Goal: Task Accomplishment & Management: Use online tool/utility

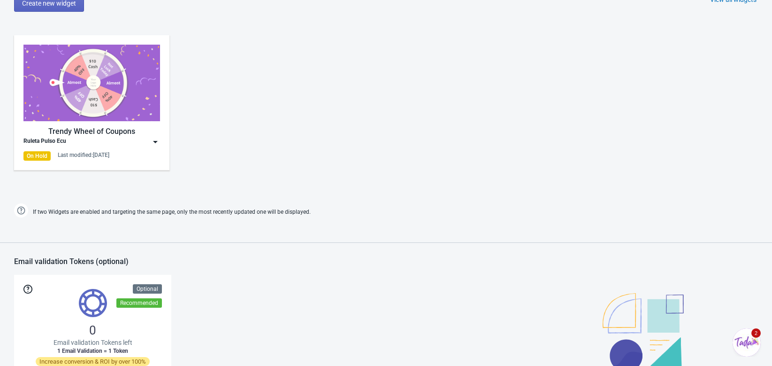
scroll to position [443, 0]
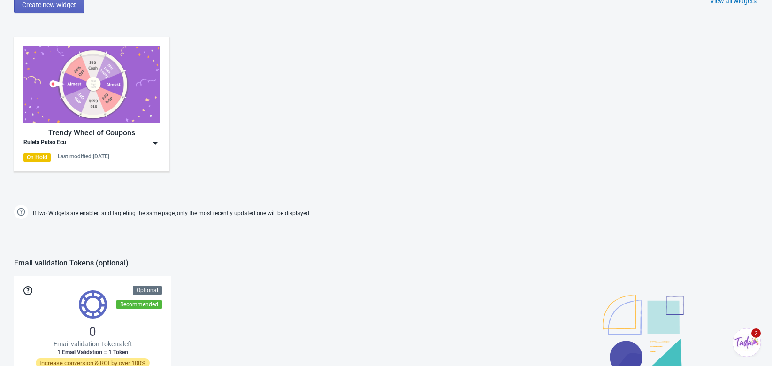
click at [152, 144] on img at bounding box center [155, 142] width 9 height 9
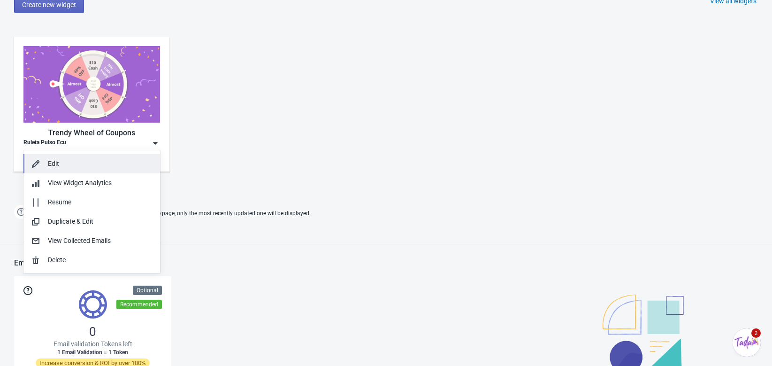
click at [75, 168] on div "Edit" at bounding box center [100, 164] width 105 height 10
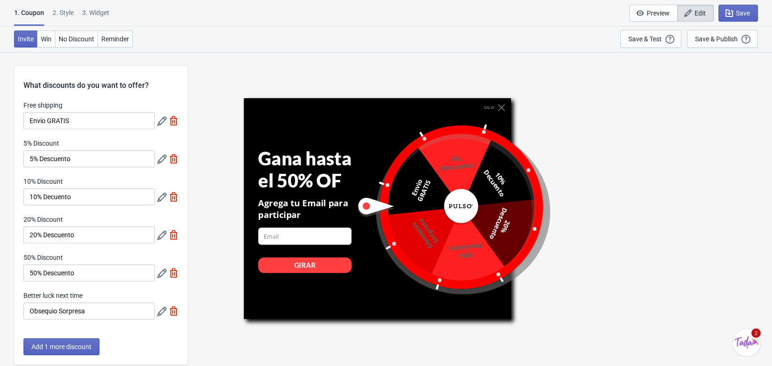
click at [707, 14] on button "Edit" at bounding box center [695, 13] width 37 height 17
click at [720, 41] on div "Save & Publish" at bounding box center [716, 39] width 43 height 8
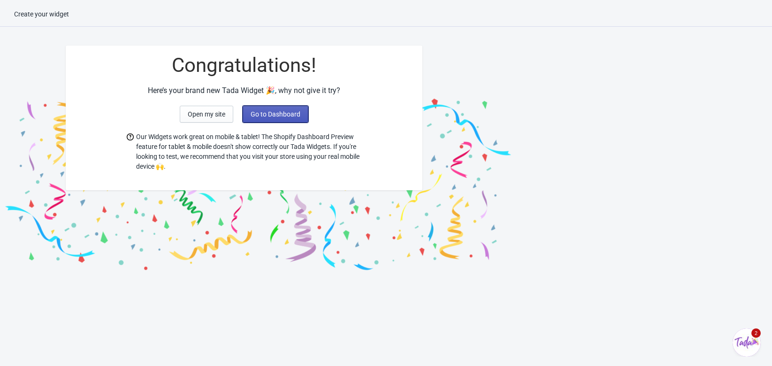
click at [275, 117] on span "Go to Dashboard" at bounding box center [276, 114] width 50 height 8
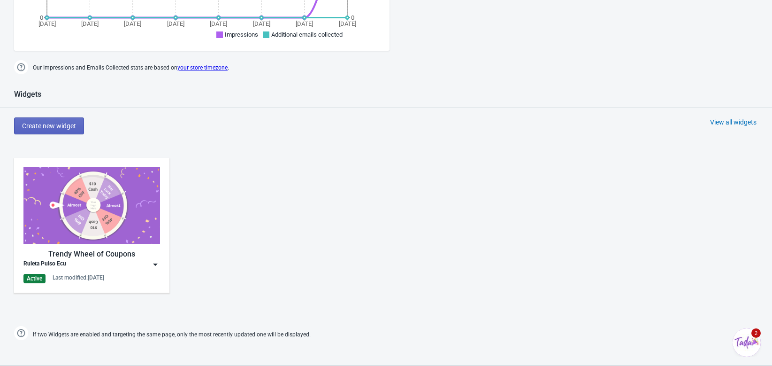
scroll to position [322, 0]
click at [143, 264] on div "Ruleta Pulso Ecu" at bounding box center [91, 263] width 137 height 9
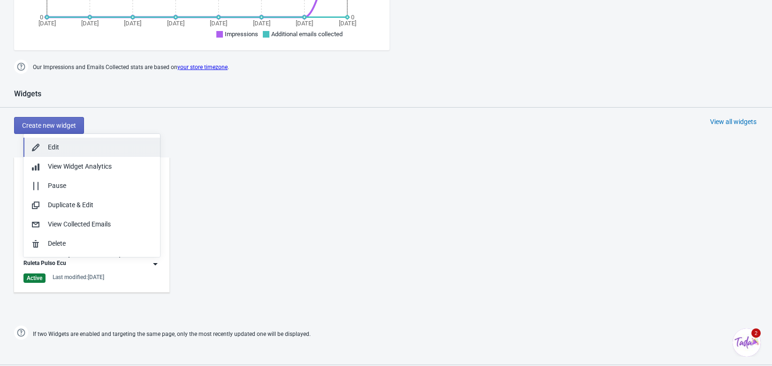
click at [68, 152] on div "Edit" at bounding box center [100, 147] width 105 height 10
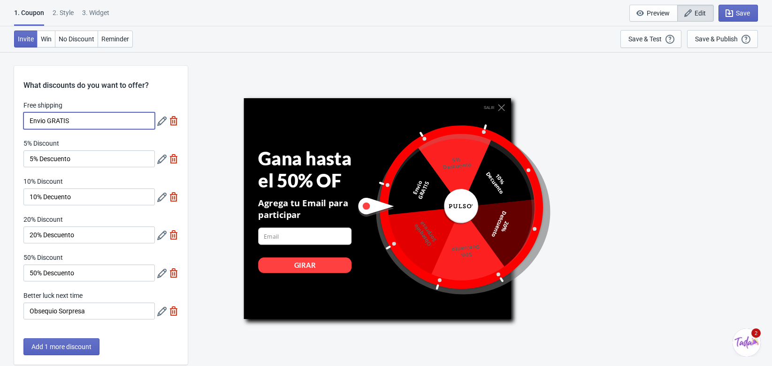
click at [81, 123] on input "Envio GRATIS" at bounding box center [88, 120] width 131 height 17
click at [88, 80] on div "What discounts do you want to offer?" at bounding box center [101, 78] width 174 height 25
click at [62, 14] on div "2 . Style" at bounding box center [63, 16] width 21 height 16
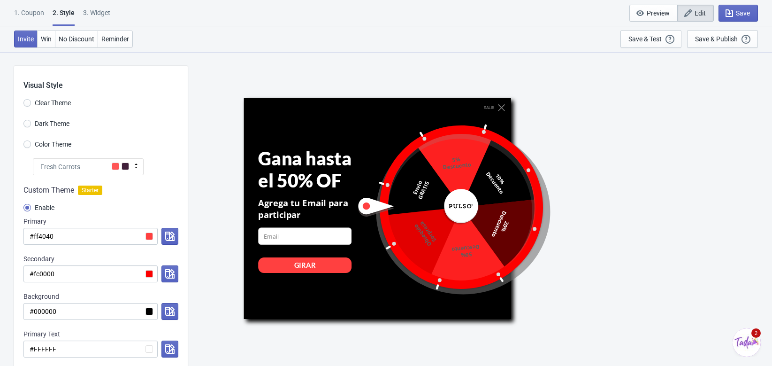
click at [40, 9] on div "1. Coupon" at bounding box center [29, 16] width 30 height 16
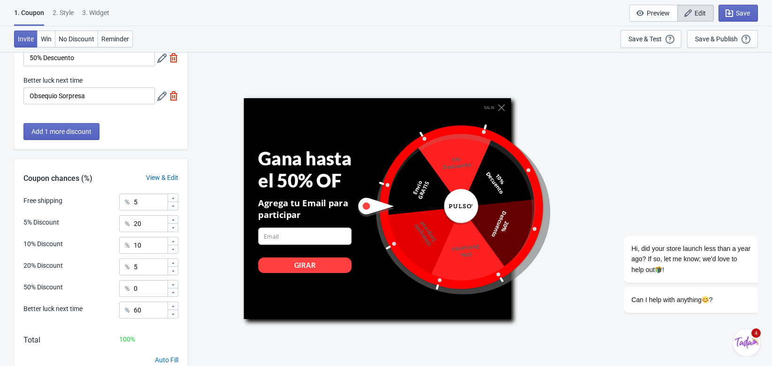
scroll to position [254, 0]
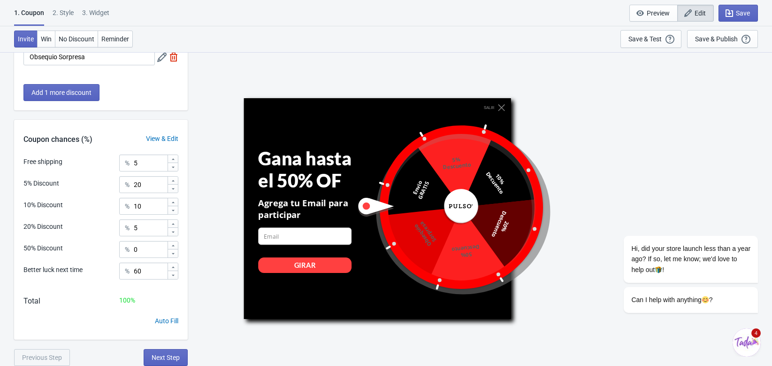
click at [48, 322] on div "Auto Fill" at bounding box center [101, 327] width 174 height 23
click at [441, 214] on div at bounding box center [447, 207] width 182 height 182
click at [447, 152] on div at bounding box center [447, 207] width 182 height 182
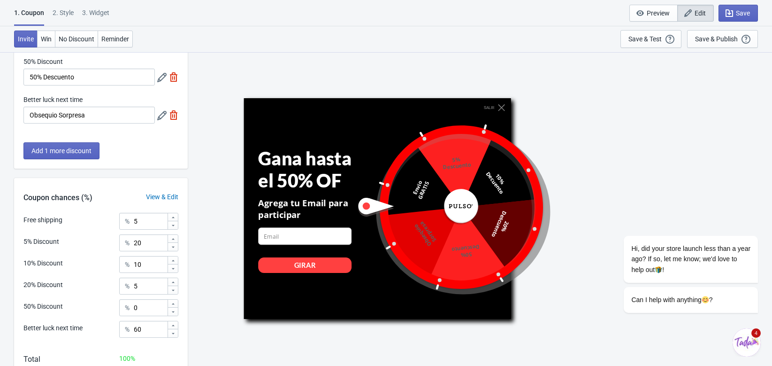
scroll to position [0, 0]
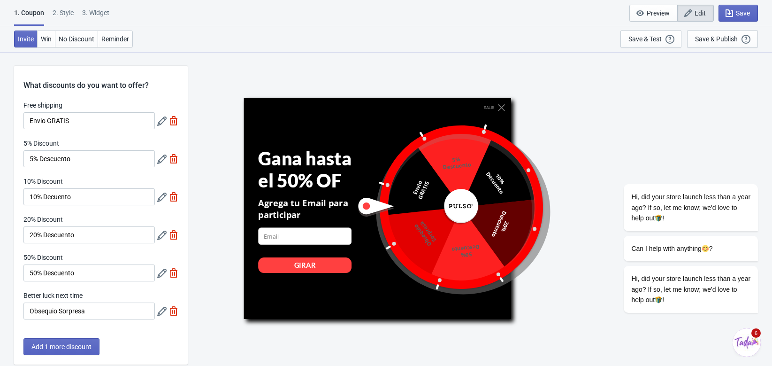
click at [65, 10] on div "2 . Style" at bounding box center [63, 16] width 21 height 16
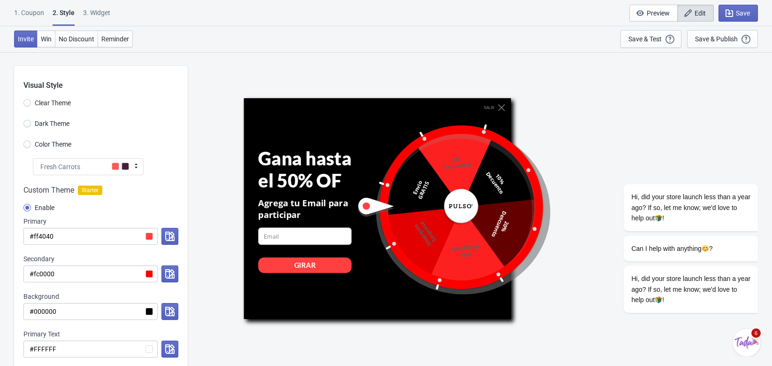
click at [95, 190] on span "Starter" at bounding box center [90, 189] width 24 height 9
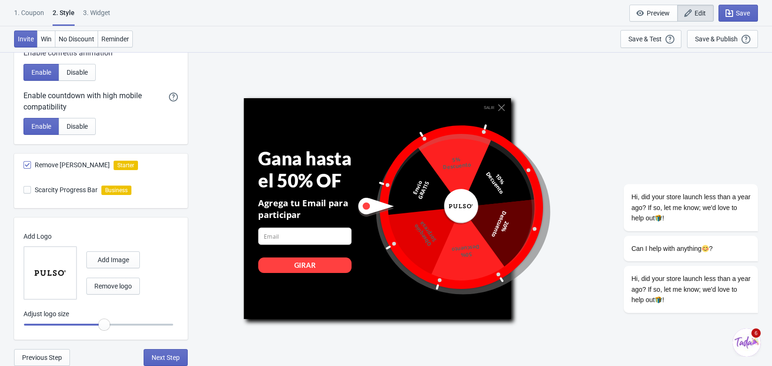
scroll to position [465, 0]
radio input "true"
type input "0.7"
radio input "true"
drag, startPoint x: 101, startPoint y: 325, endPoint x: 95, endPoint y: 327, distance: 6.3
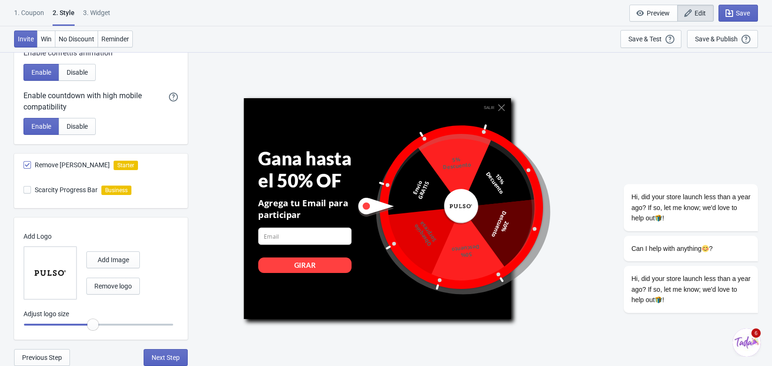
type input "0.65"
click at [95, 327] on input "range" at bounding box center [98, 324] width 150 height 17
click at [738, 17] on span "Save" at bounding box center [738, 12] width 23 height 9
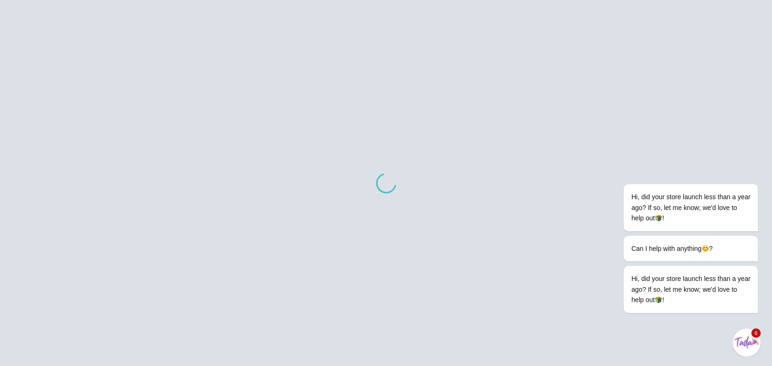
scroll to position [423, 0]
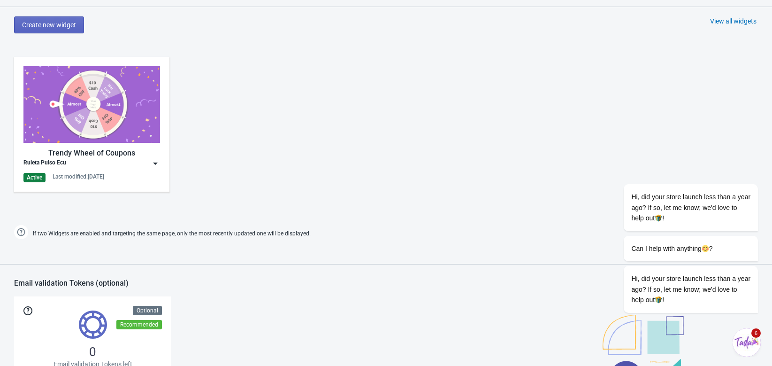
click at [307, 150] on div "Trendy Wheel of Coupons Ruleta Pulso Ecu Active Last modified: 17.9.2025" at bounding box center [386, 131] width 772 height 169
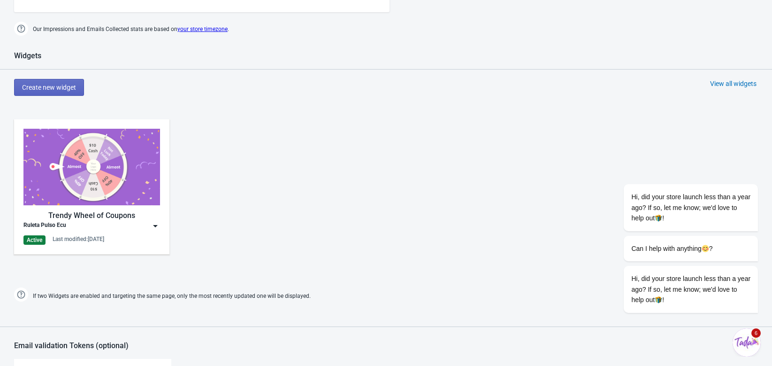
scroll to position [359, 0]
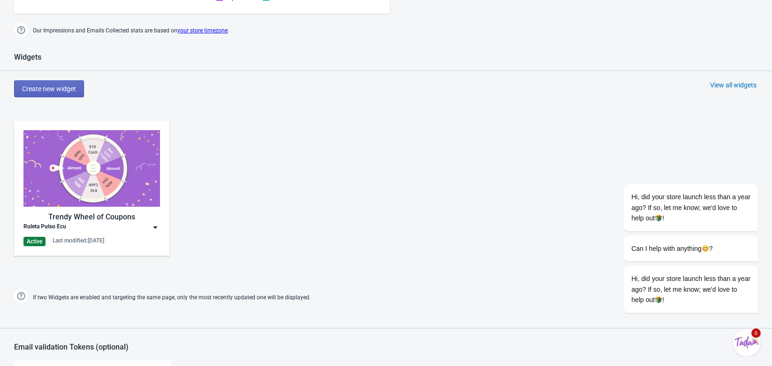
click at [157, 212] on div "Trendy Wheel of Coupons" at bounding box center [91, 216] width 137 height 11
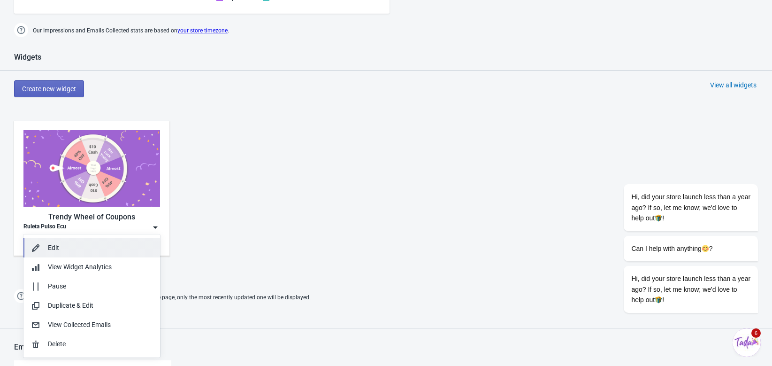
click at [93, 251] on div "Edit" at bounding box center [100, 248] width 105 height 10
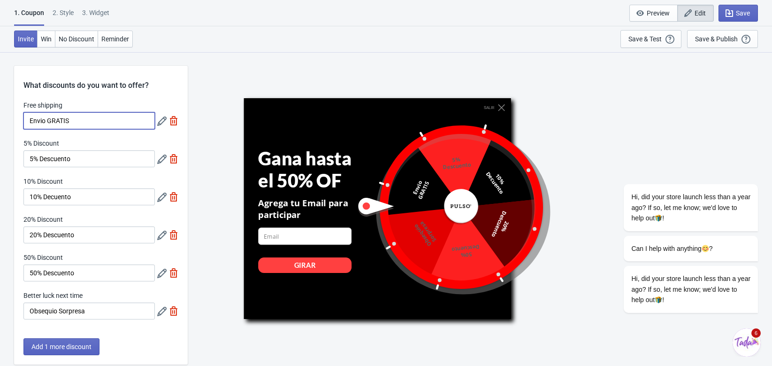
click at [89, 119] on input "Envio GRATIS" at bounding box center [88, 120] width 131 height 17
click at [322, 197] on div "Agrega tu Email para participar" at bounding box center [304, 208] width 93 height 23
click at [159, 121] on icon at bounding box center [161, 120] width 9 height 9
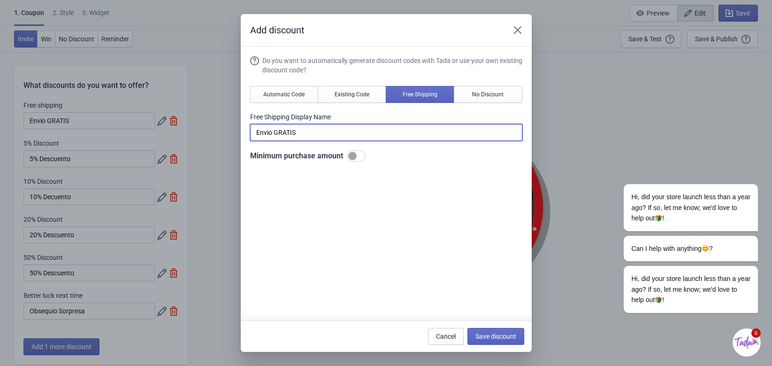
click at [291, 129] on input "Envio GRATIS" at bounding box center [386, 132] width 272 height 17
type input "Envío GRATIS"
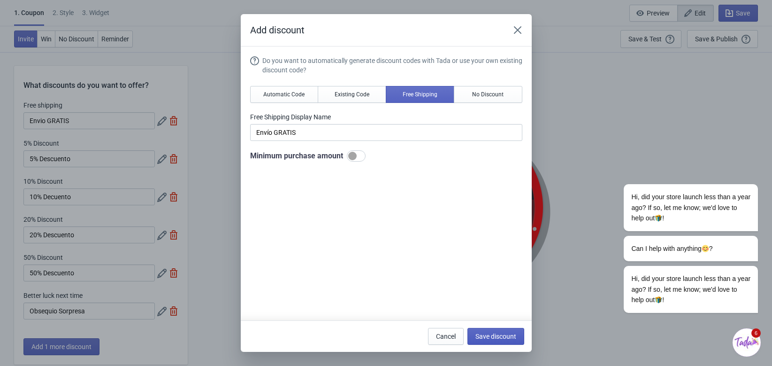
click at [489, 329] on button "Save discount" at bounding box center [495, 336] width 57 height 17
type input "Envío GRATIS"
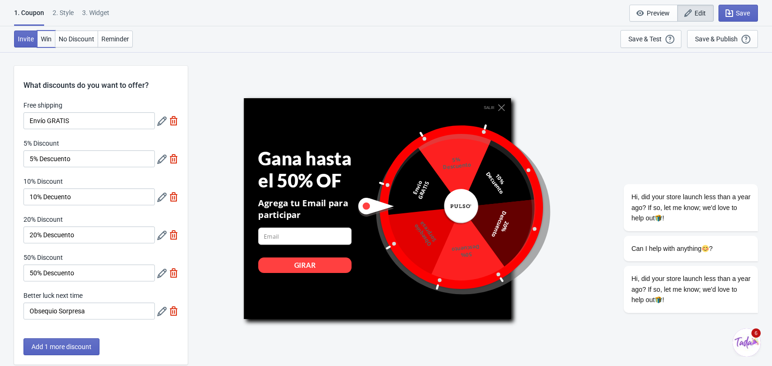
click at [45, 37] on span "Win" at bounding box center [46, 39] width 11 height 8
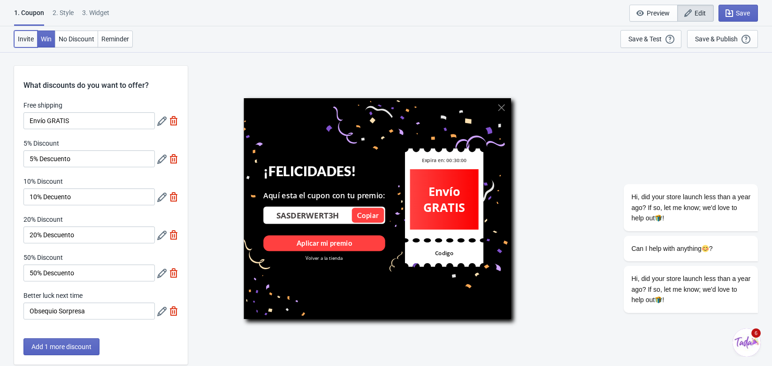
click at [24, 37] on span "Invite" at bounding box center [26, 39] width 16 height 8
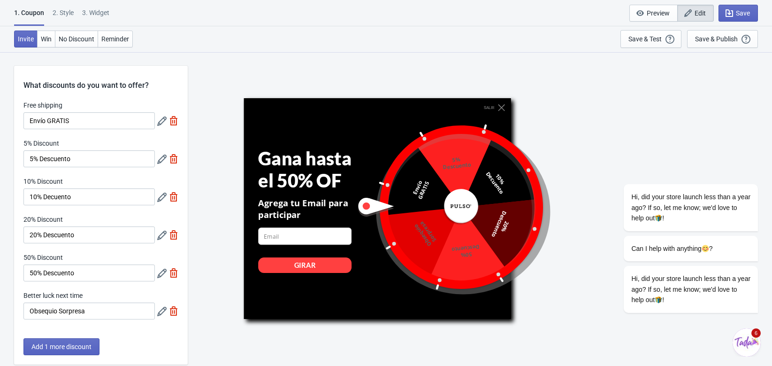
click at [63, 7] on div "1. Coupon 2 . Style 3. Widget 1. Coupon 2 . Style 3. Widget Save and Exit Previ…" at bounding box center [386, 13] width 772 height 26
click at [63, 9] on div "2 . Style" at bounding box center [63, 16] width 21 height 16
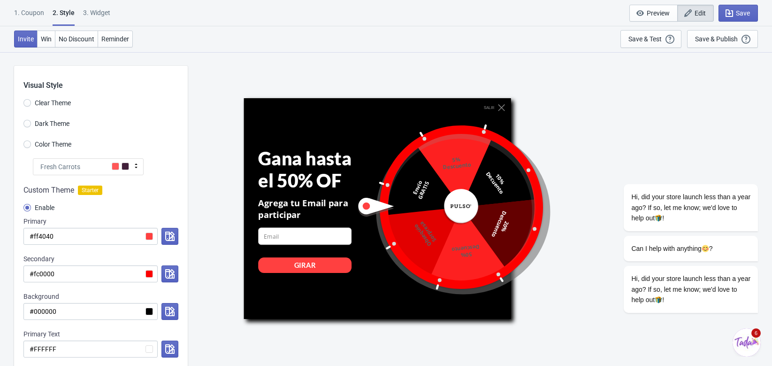
click at [97, 14] on div "3. Widget" at bounding box center [96, 16] width 27 height 16
select select "once"
select select "middle_right"
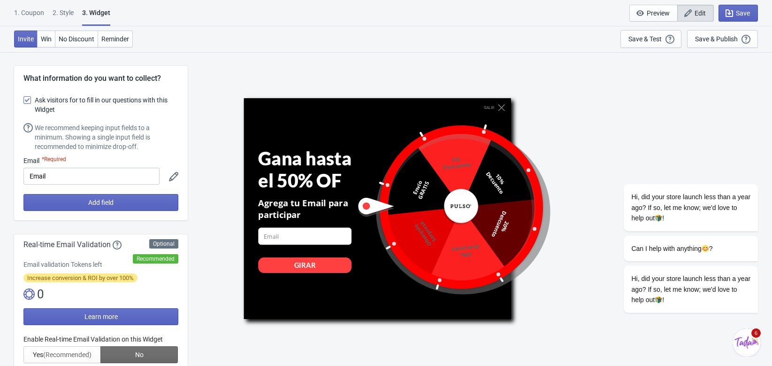
click at [28, 14] on div "1. Coupon" at bounding box center [29, 16] width 30 height 16
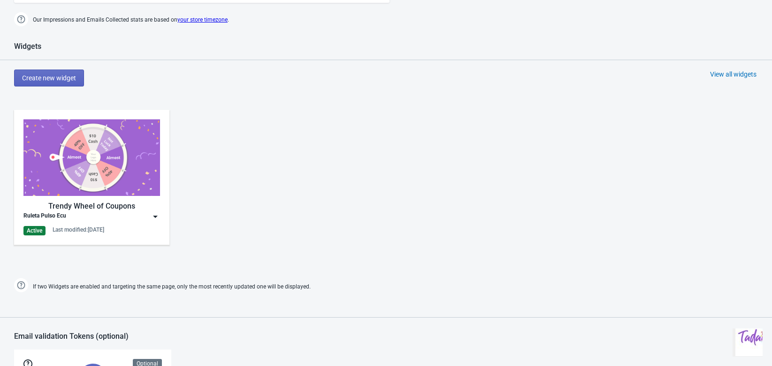
scroll to position [402, 0]
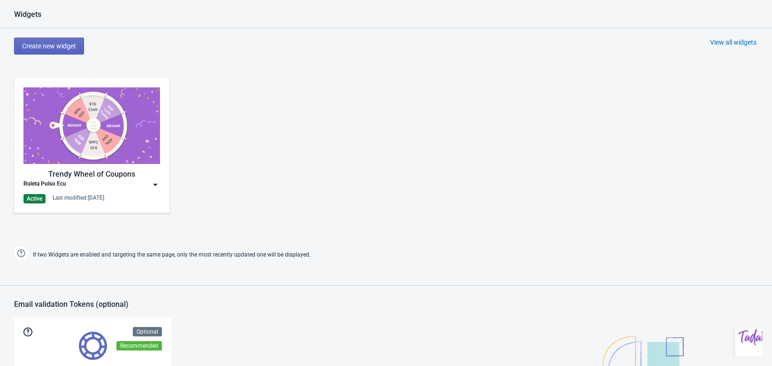
click at [162, 178] on div "Trendy Wheel of Coupons Ruleta Pulso Ecu Active Last modified: [DATE]" at bounding box center [91, 145] width 155 height 135
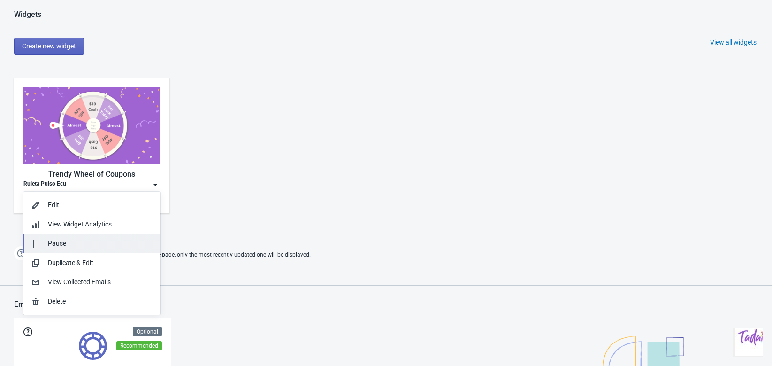
click at [74, 237] on button "Pause" at bounding box center [91, 243] width 137 height 19
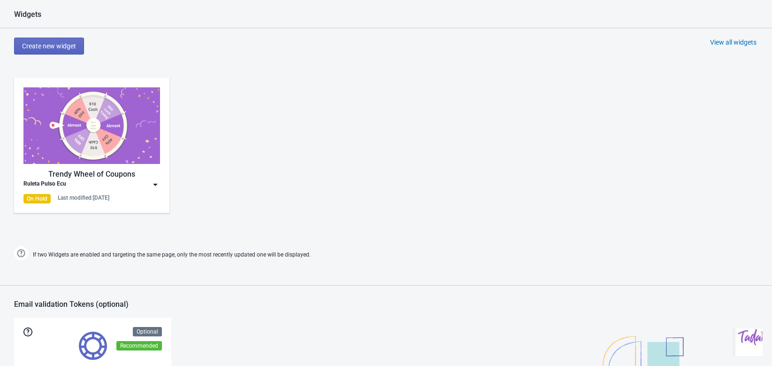
click at [329, 153] on div "Trendy Wheel of Coupons Ruleta Pulso Ecu On Hold Last modified: 17.9.2025" at bounding box center [386, 153] width 772 height 169
click at [157, 182] on img at bounding box center [155, 184] width 9 height 9
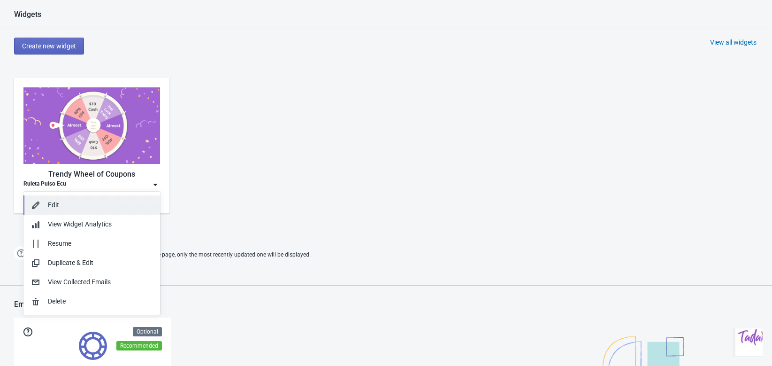
click at [83, 207] on div "Edit" at bounding box center [100, 205] width 105 height 10
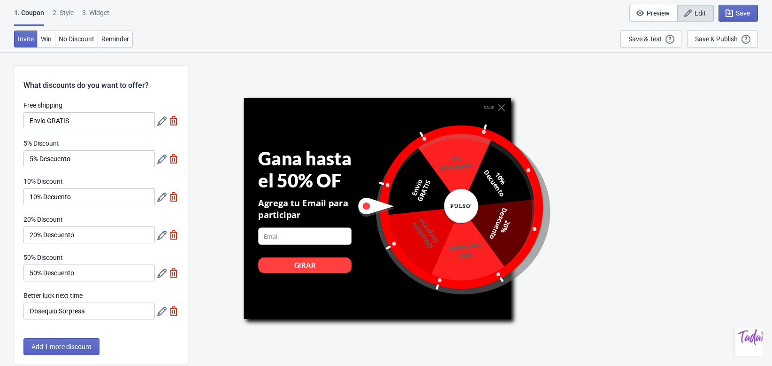
click at [359, 156] on div at bounding box center [447, 207] width 182 height 182
click at [67, 14] on div "2 . Style" at bounding box center [63, 16] width 21 height 16
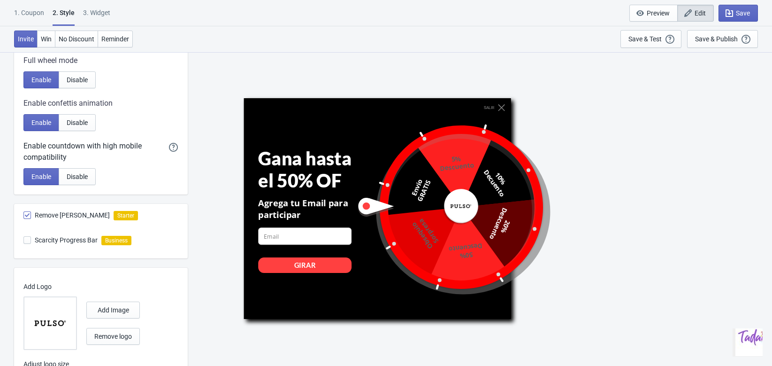
scroll to position [465, 0]
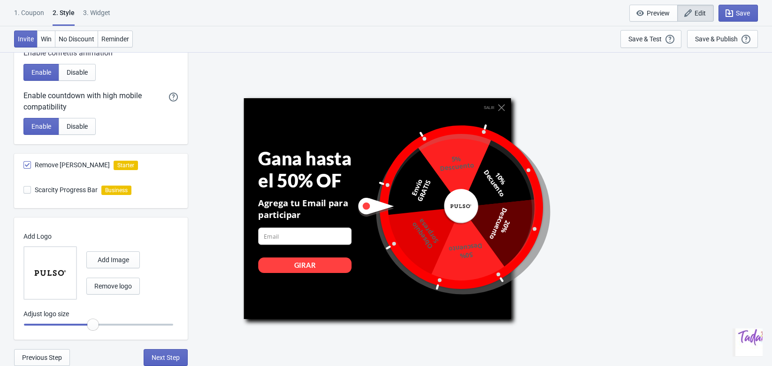
click at [105, 14] on div "3. Widget" at bounding box center [96, 16] width 27 height 16
select select "once"
select select "middle_right"
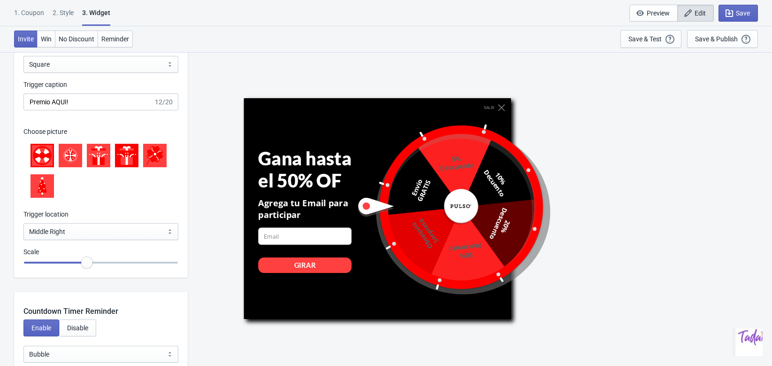
scroll to position [916, 0]
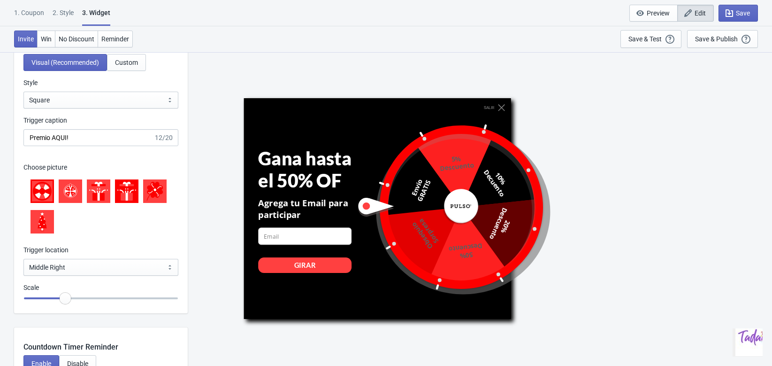
drag, startPoint x: 86, startPoint y: 298, endPoint x: 65, endPoint y: 298, distance: 20.7
type input "0.75"
click at [65, 298] on input "range" at bounding box center [100, 298] width 155 height 17
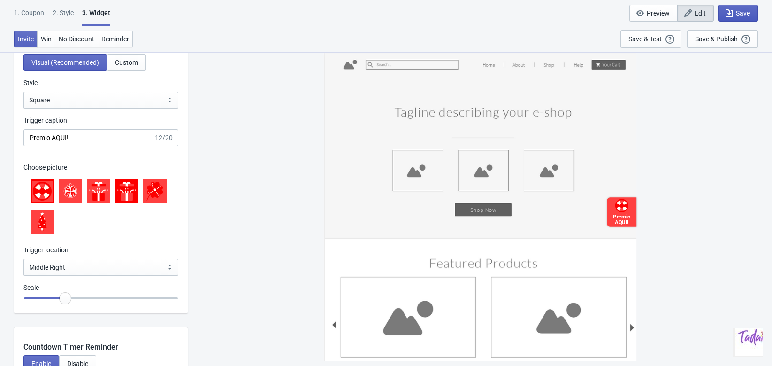
click at [741, 15] on span "Save" at bounding box center [743, 13] width 14 height 8
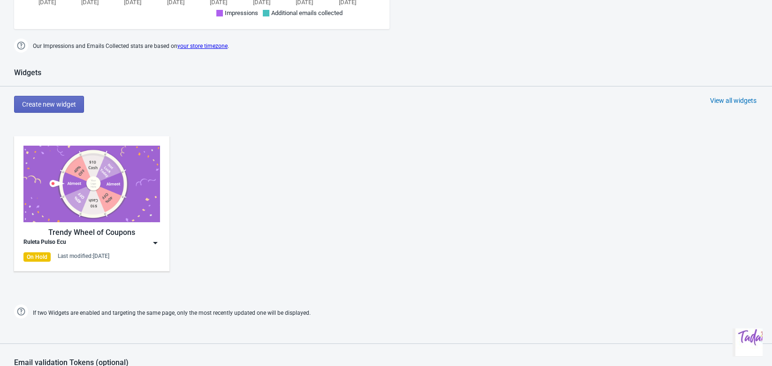
scroll to position [352, 0]
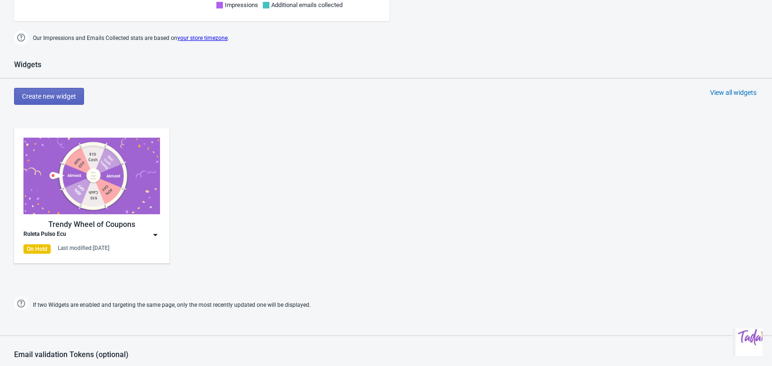
click at [153, 233] on img at bounding box center [155, 234] width 9 height 9
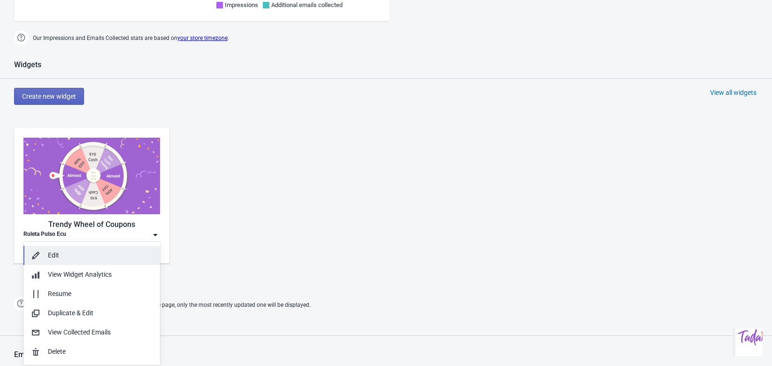
click at [76, 259] on div "Edit" at bounding box center [100, 255] width 105 height 10
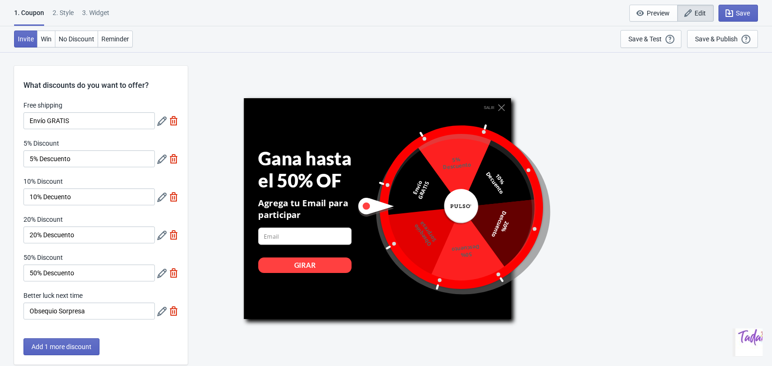
click at [90, 10] on div "3. Widget" at bounding box center [95, 16] width 27 height 16
select select "once"
select select "middle_right"
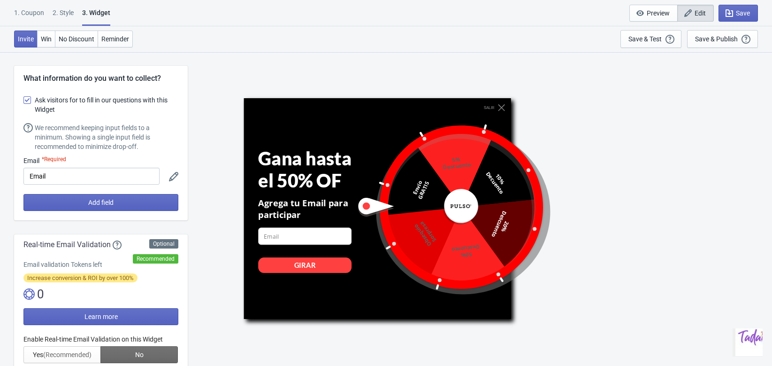
click at [739, 336] on img "Chat widget" at bounding box center [754, 337] width 38 height 38
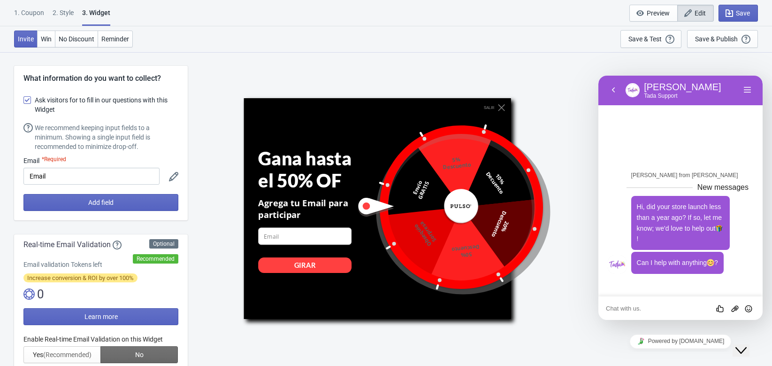
click at [620, 306] on textarea at bounding box center [680, 309] width 149 height 8
type textarea "Hi. How are you?"
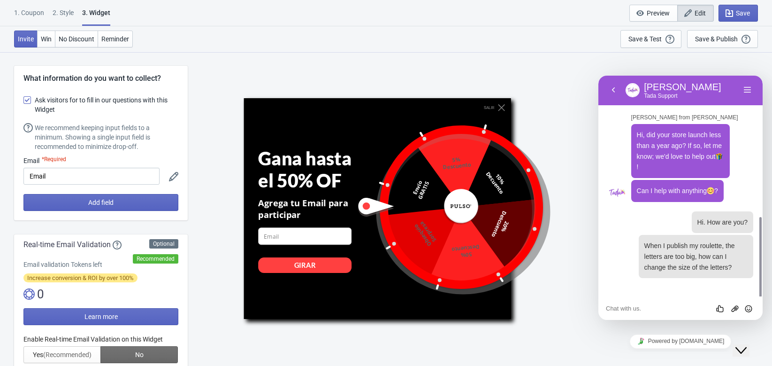
scroll to position [127, 0]
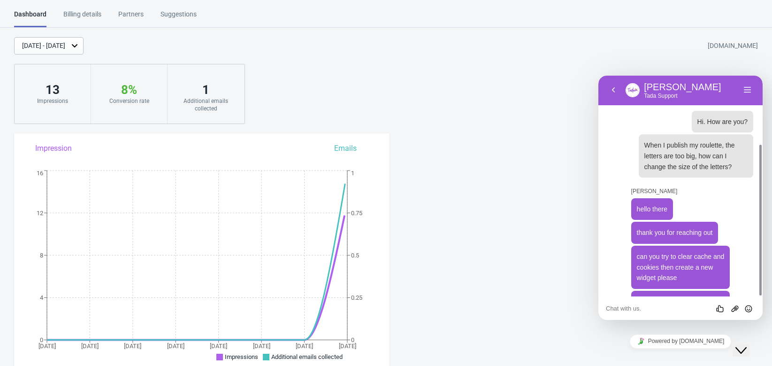
scroll to position [135, 0]
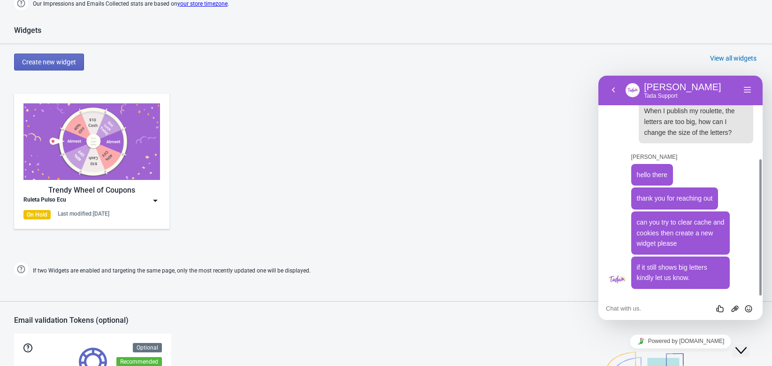
scroll to position [388, 0]
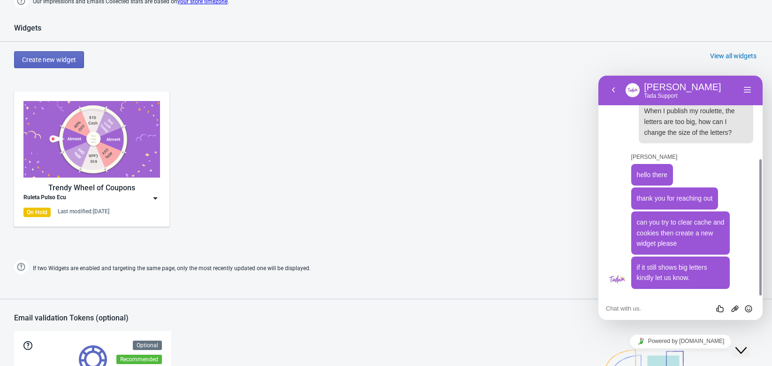
click at [155, 204] on div "Trendy Wheel of Coupons Ruleta Pulso Ecu On Hold Last modified: 17.9.2025" at bounding box center [91, 159] width 137 height 116
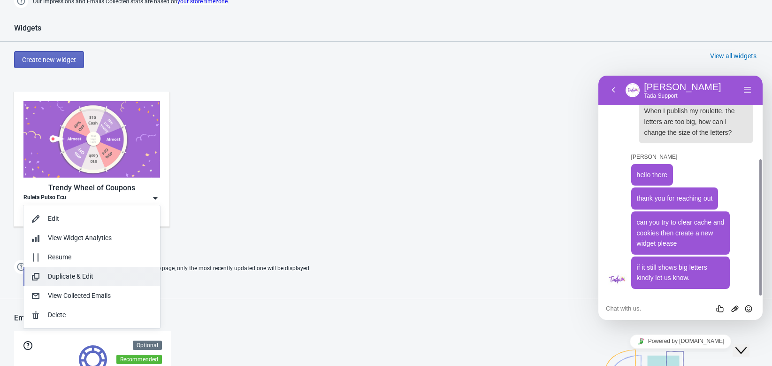
click at [90, 277] on div "Duplicate & Edit" at bounding box center [100, 276] width 105 height 10
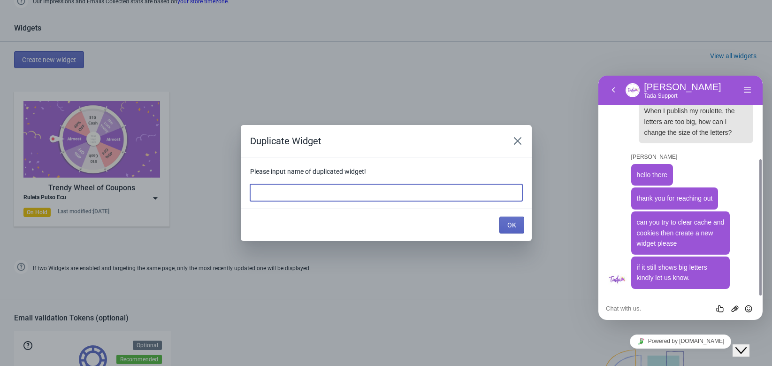
click at [324, 186] on input at bounding box center [386, 192] width 272 height 17
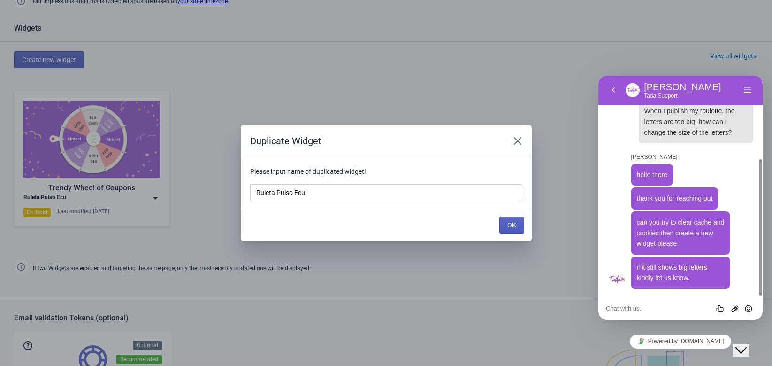
click at [523, 219] on button "OK" at bounding box center [511, 224] width 25 height 17
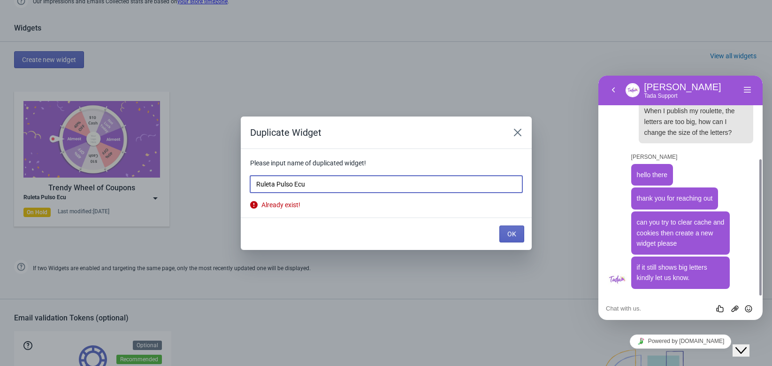
click at [378, 186] on input "Ruleta Pulso Ecu" at bounding box center [386, 184] width 272 height 17
type input "Ruleta Pulso [GEOGRAPHIC_DATA]"
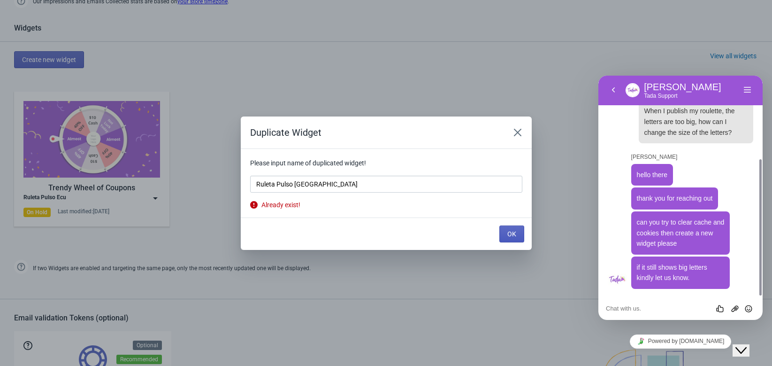
click at [516, 233] on span "OK" at bounding box center [511, 234] width 9 height 8
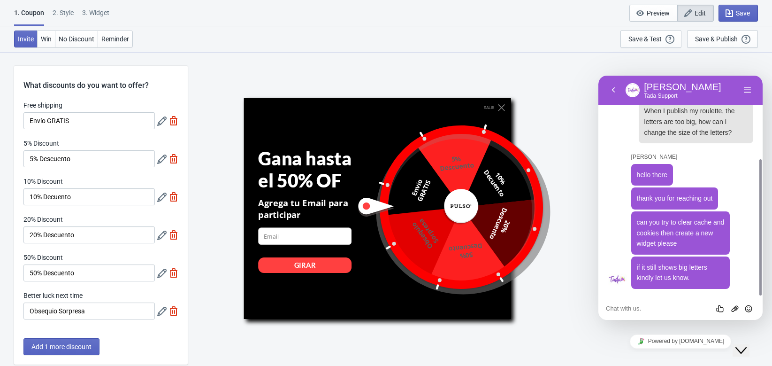
click at [222, 80] on div "SALIR Gana hasta el 50% OF Agrega tu Email para participar email-input GIRAR En…" at bounding box center [479, 209] width 575 height 314
click at [705, 39] on div "Save & Publish" at bounding box center [716, 39] width 43 height 8
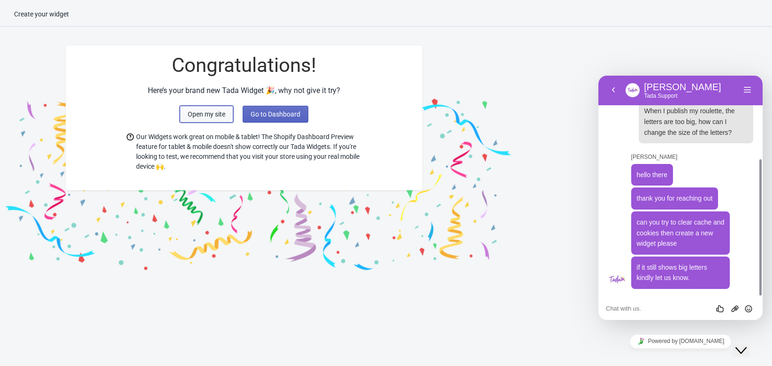
click at [216, 113] on span "Open my site" at bounding box center [207, 114] width 38 height 8
click at [659, 304] on div "Rate this chat Upload File Insert emoji" at bounding box center [680, 308] width 149 height 8
click at [653, 302] on div "Rate this chat Upload File Insert emoji" at bounding box center [680, 307] width 164 height 23
click at [653, 312] on div "Rate this chat Upload File Insert emoji" at bounding box center [680, 307] width 164 height 23
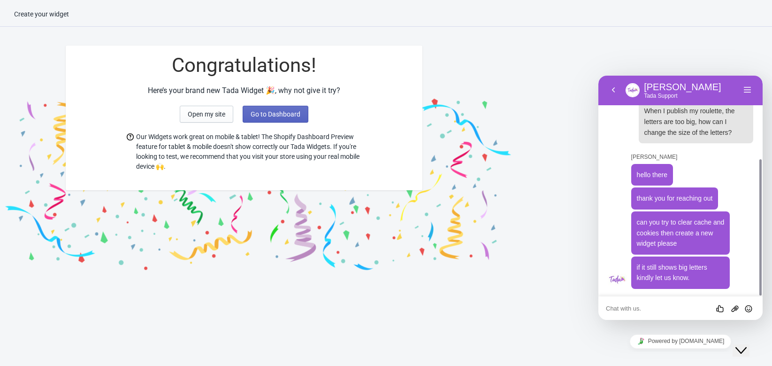
click at [633, 305] on textarea at bounding box center [680, 309] width 149 height 8
paste textarea "IT KEEPS APPEARING WITH VERY LARGE LETTERS."
type textarea "IT KEEPS APPEARING WITH VERY LARGE LETTERS."
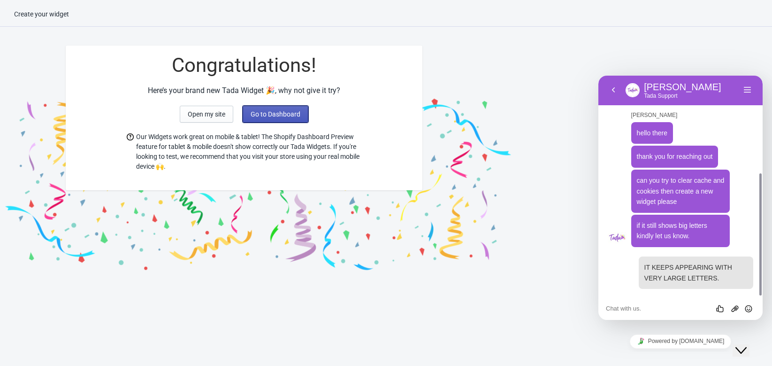
click at [283, 112] on span "Go to Dashboard" at bounding box center [276, 114] width 50 height 8
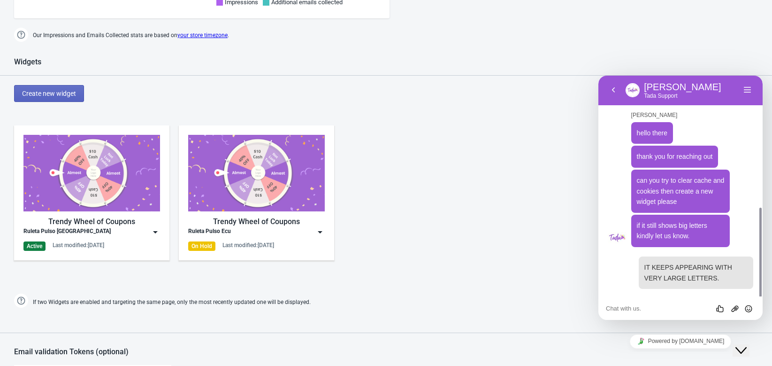
scroll to position [203, 0]
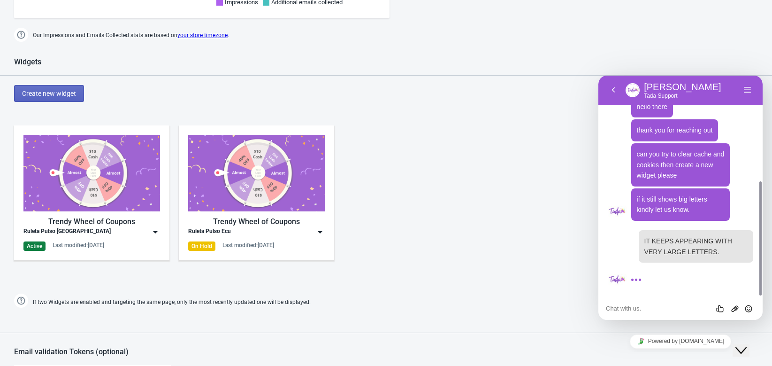
click at [158, 230] on img at bounding box center [155, 231] width 9 height 9
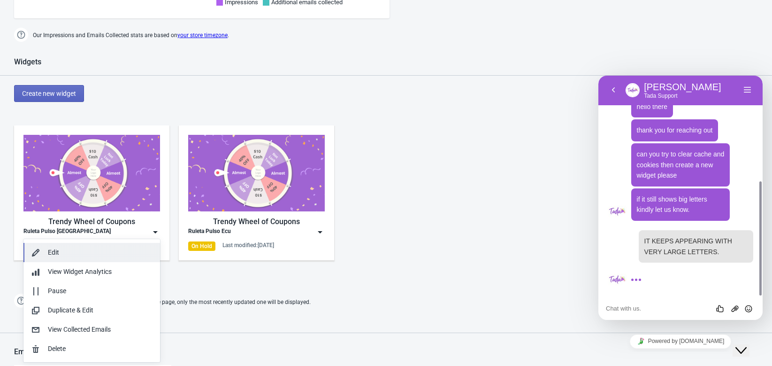
click at [112, 255] on div "Edit" at bounding box center [100, 252] width 105 height 10
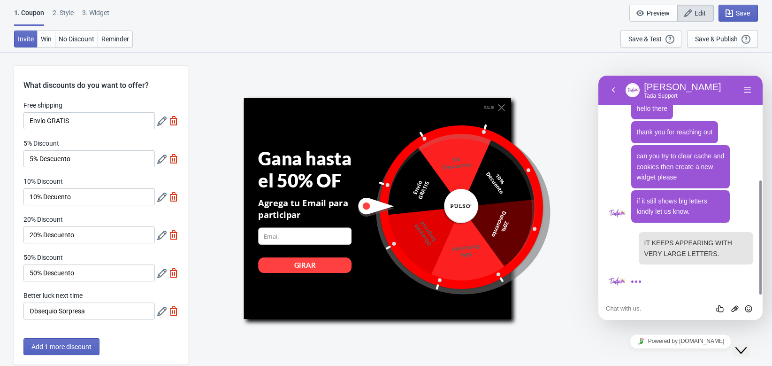
scroll to position [203, 0]
click at [160, 163] on icon at bounding box center [161, 158] width 9 height 9
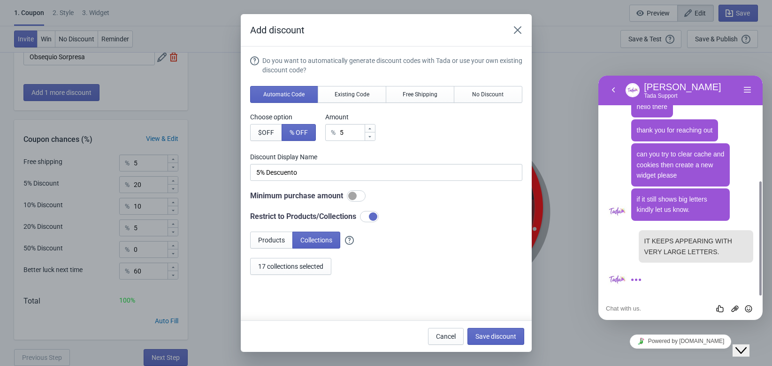
scroll to position [0, 0]
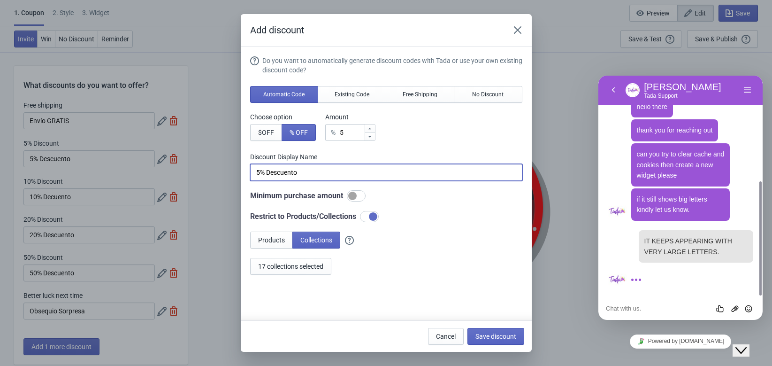
click at [317, 171] on input "5% Descuento" at bounding box center [386, 172] width 272 height 17
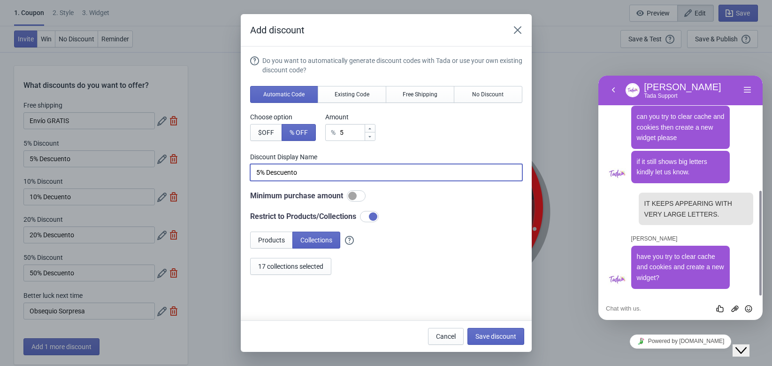
scroll to position [240, 0]
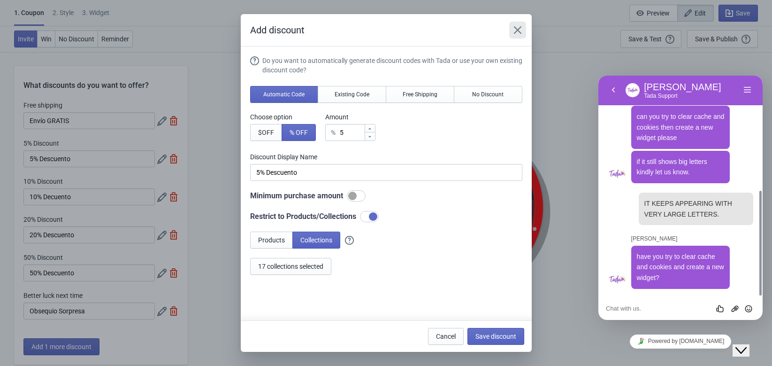
click at [514, 29] on icon "Close" at bounding box center [517, 29] width 9 height 9
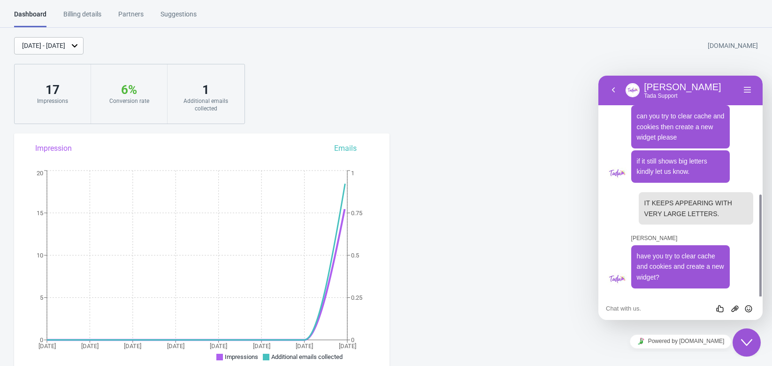
scroll to position [240, 0]
